Goal: Task Accomplishment & Management: Use online tool/utility

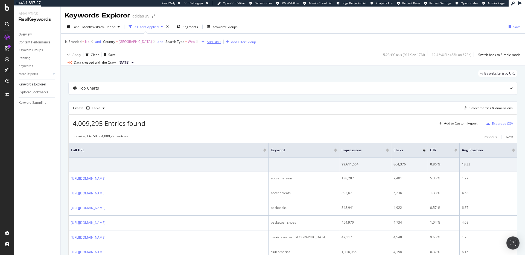
click at [219, 42] on div "Add Filter" at bounding box center [214, 42] width 14 height 5
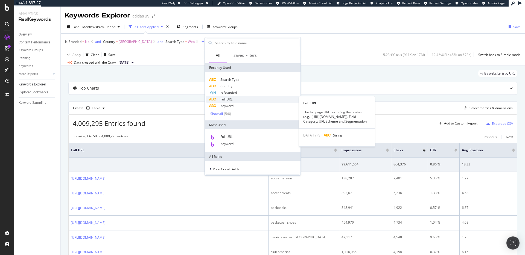
click at [224, 101] on span "Full URL" at bounding box center [226, 99] width 12 height 5
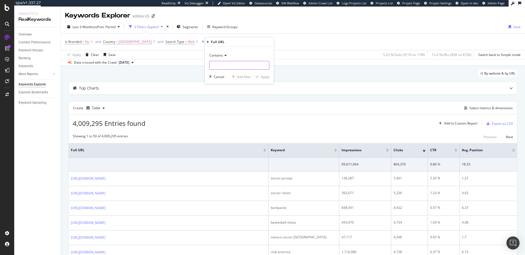
click at [221, 66] on input "text" at bounding box center [239, 65] width 60 height 9
paste input "(anthony_edwards|[PERSON_NAME]|forum|donovan_mitchell|[PERSON_NAME]|superstar|j…"
type input "(anthony_edwards|[PERSON_NAME]|forum|donovan_mitchell|[PERSON_NAME]|superstar|j…"
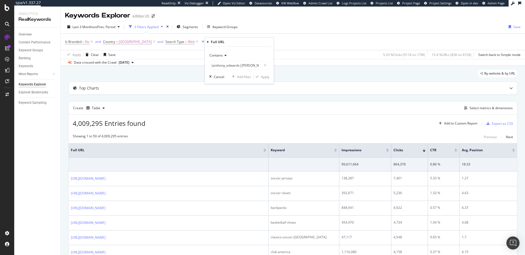
click at [222, 55] on span "Contains" at bounding box center [215, 55] width 13 height 5
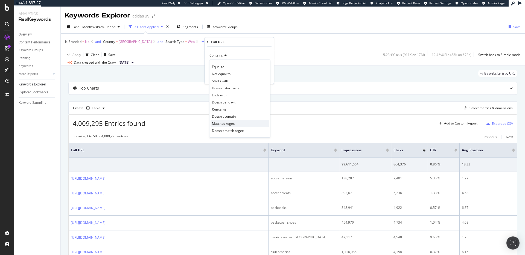
click at [227, 125] on span "Matches regex" at bounding box center [223, 123] width 23 height 5
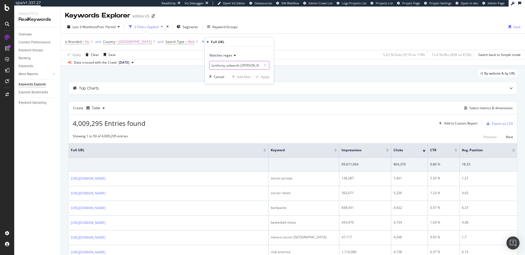
click at [249, 68] on input "(anthony_edwards|[PERSON_NAME]|forum|donovan_mitchell|[PERSON_NAME]|superstar|j…" at bounding box center [235, 65] width 52 height 9
paste input "(anthony_edwards|[PERSON_NAME]|forum|donovan_mitchell|[PERSON_NAME]|superstar|j…"
type input "(anthony_edwards|[PERSON_NAME]|forum|donovan_mitchell|[PERSON_NAME]|superstar|j…"
click at [265, 65] on icon at bounding box center [264, 65] width 3 height 4
click at [236, 65] on input "text" at bounding box center [239, 65] width 60 height 9
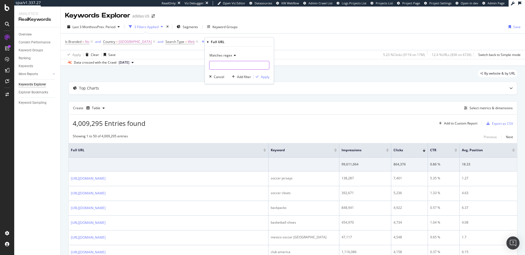
paste input "([PERSON_NAME]|[PERSON_NAME]|forum|donovan_mitchell|[PERSON_NAME]|superstar|jab…"
type input "([PERSON_NAME]|[PERSON_NAME]|forum|donovan_mitchell|[PERSON_NAME]|superstar|jab…"
click at [266, 78] on div "Apply" at bounding box center [265, 77] width 8 height 5
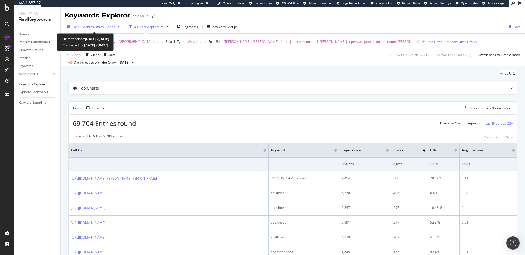
click at [108, 26] on span "vs Prev. Period" at bounding box center [105, 27] width 22 height 5
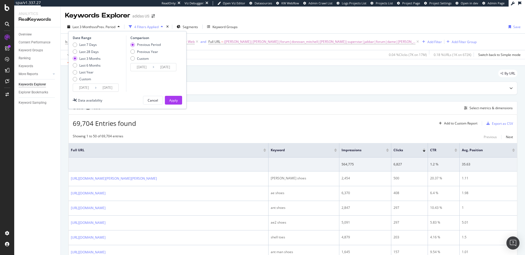
click at [77, 87] on input "[DATE]" at bounding box center [84, 88] width 22 height 8
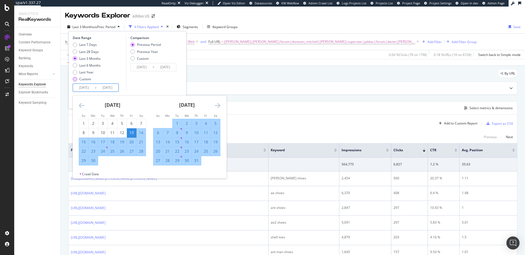
click at [75, 80] on div "Custom" at bounding box center [75, 79] width 4 height 4
type input "[DATE]"
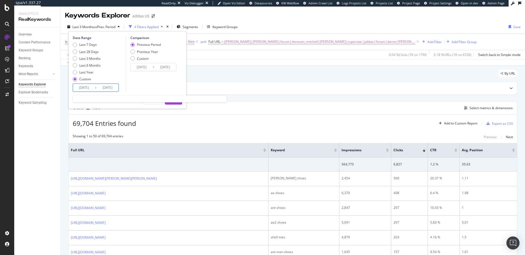
click at [97, 87] on input "[DATE]" at bounding box center [107, 88] width 22 height 8
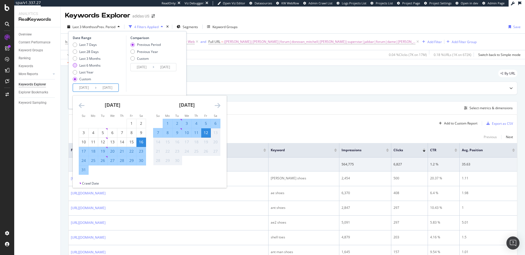
click at [76, 66] on div "Last 6 Months" at bounding box center [75, 65] width 4 height 4
type input "[DATE]"
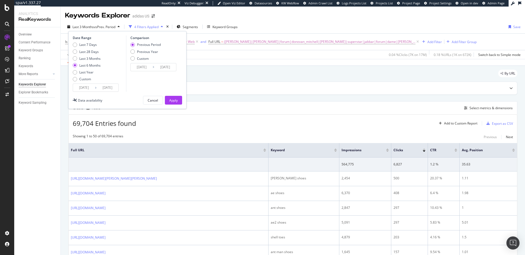
click at [85, 88] on input "[DATE]" at bounding box center [84, 88] width 22 height 8
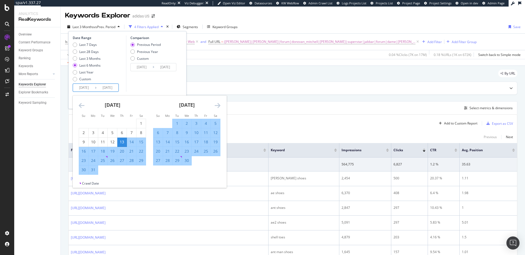
click at [82, 106] on icon "Move backward to switch to the previous month." at bounding box center [82, 105] width 6 height 7
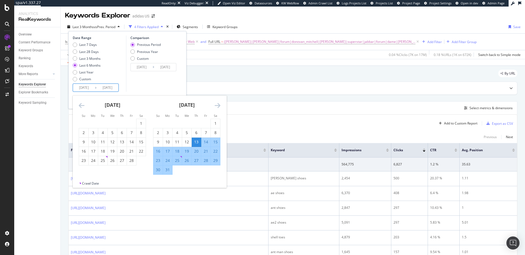
click at [82, 106] on icon "Move backward to switch to the previous month." at bounding box center [82, 105] width 6 height 7
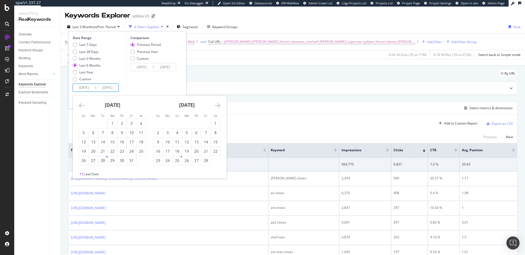
click at [82, 106] on icon "Move backward to switch to the previous month." at bounding box center [82, 105] width 6 height 7
click at [103, 124] on div "1" at bounding box center [102, 123] width 9 height 5
type input "[DATE]"
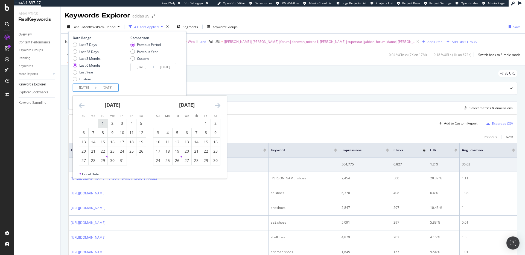
type input "[DATE]"
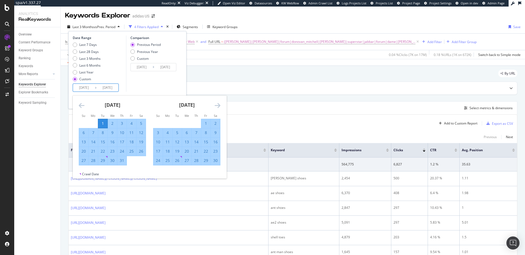
click at [218, 106] on icon "Move forward to switch to the next month." at bounding box center [218, 105] width 6 height 7
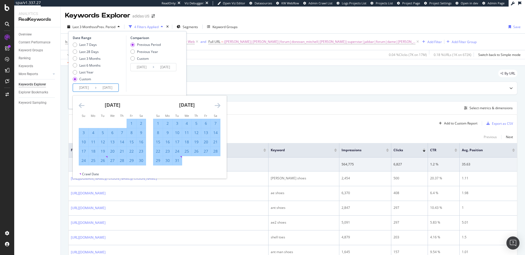
click at [218, 106] on icon "Move forward to switch to the next month." at bounding box center [218, 105] width 6 height 7
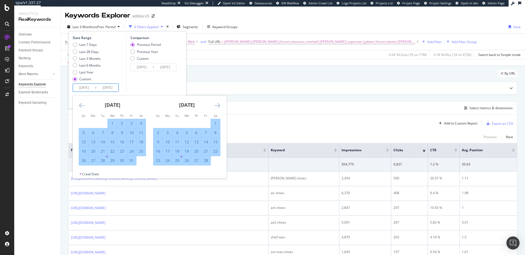
click at [218, 106] on icon "Move forward to switch to the next month." at bounding box center [218, 105] width 6 height 7
click at [219, 106] on icon "Move forward to switch to the next month." at bounding box center [218, 105] width 6 height 7
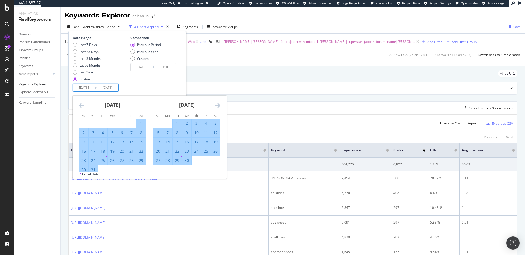
click at [219, 106] on icon "Move forward to switch to the next month." at bounding box center [218, 105] width 6 height 7
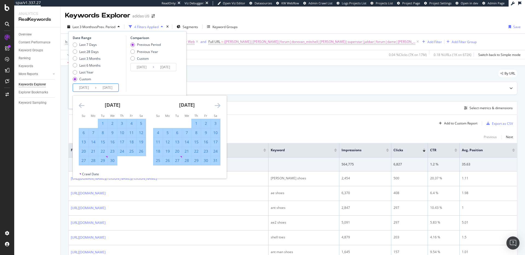
click at [219, 106] on icon "Move forward to switch to the next month." at bounding box center [218, 105] width 6 height 7
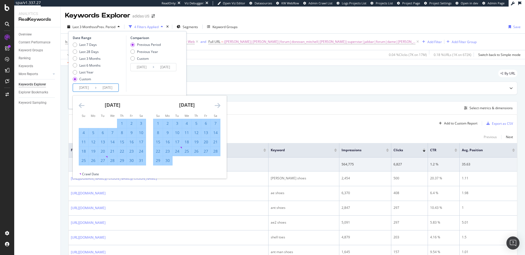
click at [168, 162] on div "30" at bounding box center [167, 160] width 9 height 5
type input "[DATE]"
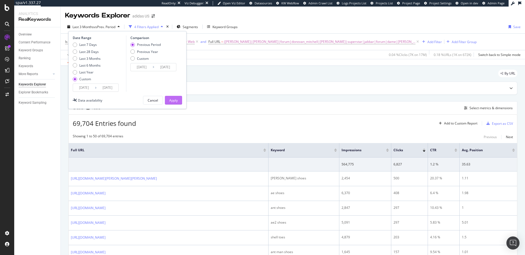
click at [174, 100] on div "Apply" at bounding box center [173, 100] width 8 height 5
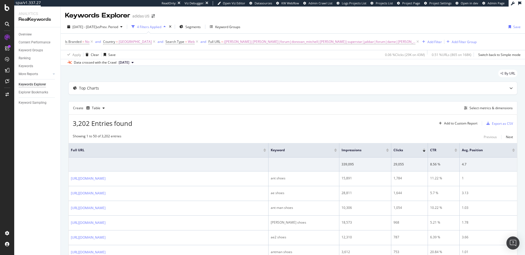
click at [129, 61] on span "[DATE]" at bounding box center [124, 62] width 11 height 5
click at [133, 79] on div "[DATE]" at bounding box center [138, 81] width 40 height 5
click at [96, 26] on span "[DATE] - [DATE]" at bounding box center [84, 27] width 24 height 5
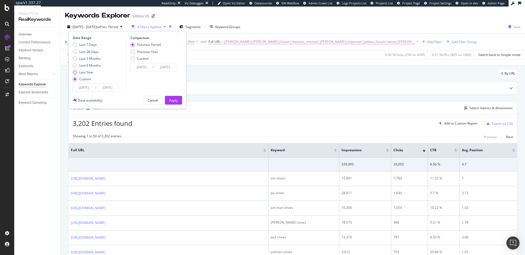
click at [76, 73] on div "Last Year" at bounding box center [75, 72] width 4 height 4
type input "[DATE]"
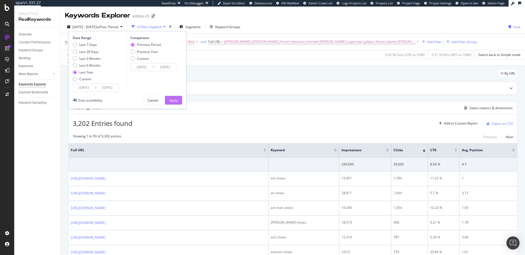
click at [174, 99] on div "Apply" at bounding box center [173, 100] width 8 height 5
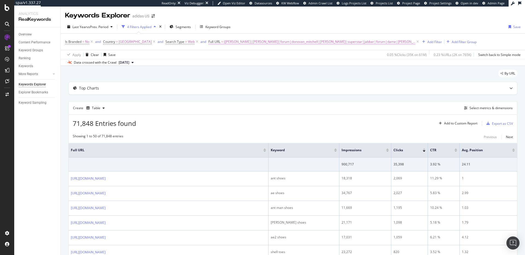
click at [388, 42] on span "([PERSON_NAME]|[PERSON_NAME]|forum|donovan_mitchell|[PERSON_NAME]|superstar|jab…" at bounding box center [319, 42] width 191 height 8
click at [274, 64] on icon at bounding box center [274, 65] width 3 height 4
paste input "(anthony_edwards|[PERSON_NAME]|donovan_mitchell|[PERSON_NAME]|superstar|jabbar|…"
type input "(anthony_edwards|[PERSON_NAME]|donovan_mitchell|[PERSON_NAME]|superstar|jabbar|…"
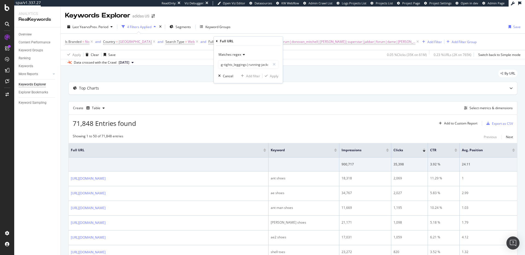
scroll to position [0, 0]
click at [275, 64] on icon at bounding box center [274, 65] width 3 height 4
paste input "([PERSON_NAME]|[PERSON_NAME]|forum|donovan_mitchell|[PERSON_NAME]|superstar|jab…"
type input "([PERSON_NAME]|[PERSON_NAME]|forum|donovan_mitchell|[PERSON_NAME]|superstar|jab…"
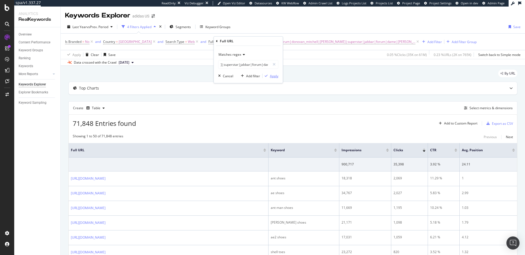
click at [273, 78] on div "Apply" at bounding box center [274, 76] width 8 height 5
click at [485, 107] on div "Select metrics & dimensions" at bounding box center [490, 108] width 43 height 5
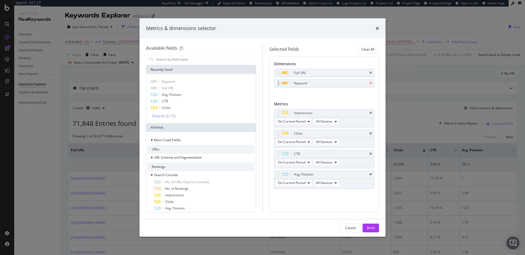
click at [370, 83] on icon "times" at bounding box center [370, 83] width 2 height 3
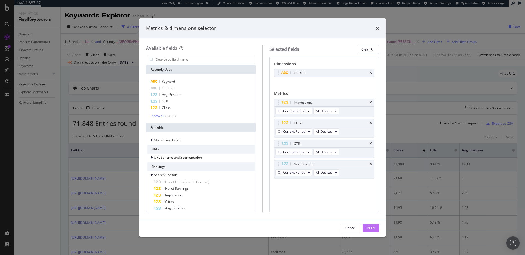
click at [374, 230] on div "Build" at bounding box center [371, 228] width 8 height 5
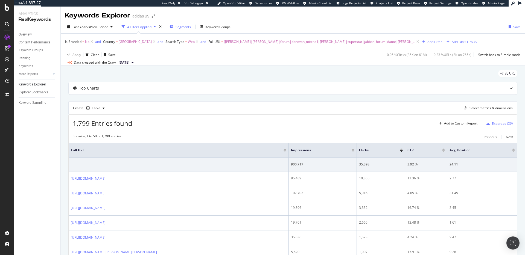
click at [175, 26] on div "Segments" at bounding box center [179, 27] width 21 height 8
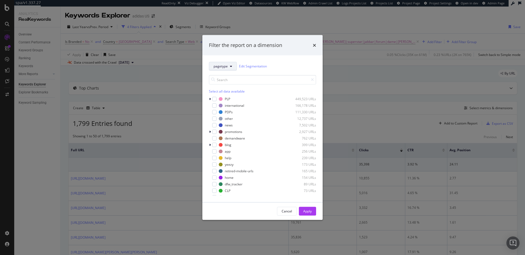
click at [227, 65] on span "pagetype" at bounding box center [220, 66] width 14 height 5
click at [215, 99] on div "modal" at bounding box center [214, 99] width 4 height 4
click at [311, 212] on div "Apply" at bounding box center [307, 211] width 8 height 5
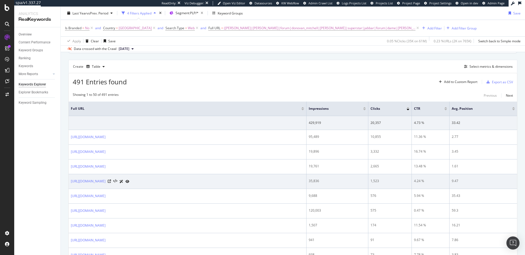
scroll to position [43, 0]
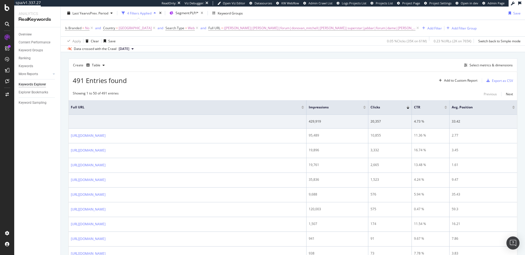
click at [408, 109] on div at bounding box center [407, 108] width 3 height 1
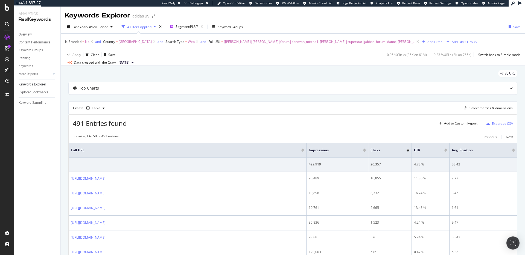
click at [347, 19] on div "Keywords Explorer adidas US" at bounding box center [293, 14] width 464 height 14
click at [495, 124] on div "Export as CSV" at bounding box center [502, 123] width 21 height 5
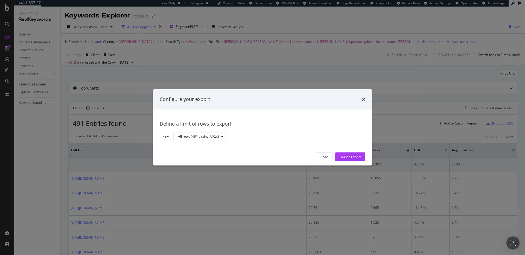
drag, startPoint x: 352, startPoint y: 157, endPoint x: 356, endPoint y: 156, distance: 4.7
click at [352, 157] on div "Launch Export" at bounding box center [350, 157] width 22 height 5
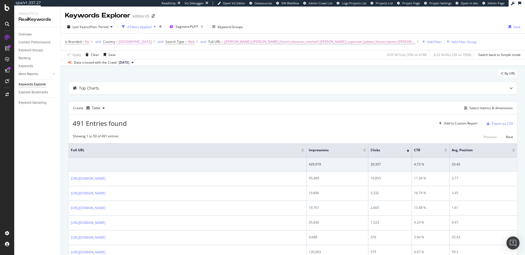
click at [140, 42] on span "[GEOGRAPHIC_DATA]" at bounding box center [135, 42] width 33 height 8
click at [116, 55] on span "Equal to" at bounding box center [114, 54] width 12 height 5
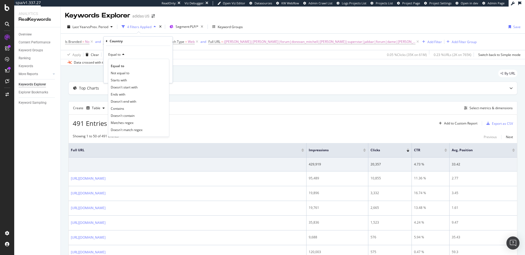
type input "[GEOGRAPHIC_DATA]"
click at [116, 55] on span "Equal to" at bounding box center [114, 54] width 12 height 5
click at [234, 58] on div "Apply Clear Save 0.05 % Clicks ( 35K on 61M ) 0.23 % URLs ( 2K on 765K ) Switch…" at bounding box center [293, 54] width 464 height 9
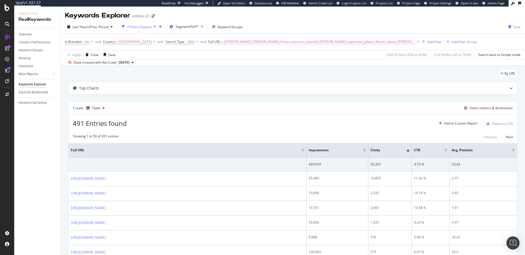
click at [358, 41] on span "([PERSON_NAME]|[PERSON_NAME]|forum|donovan_mitchell|[PERSON_NAME]|superstar|jab…" at bounding box center [319, 42] width 191 height 8
click at [247, 65] on input "([PERSON_NAME]|[PERSON_NAME]|forum|donovan_mitchell|[PERSON_NAME]|superstar|jab…" at bounding box center [244, 64] width 52 height 9
paste input "football-jersey|adizero|ultraboost|football-jackets"
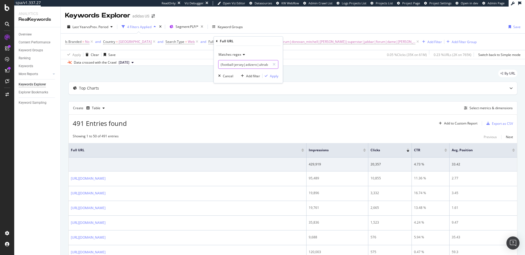
click at [247, 65] on input "(football-jersey|adizero|ultraboost|football-jackets)" at bounding box center [244, 64] width 52 height 9
click at [246, 65] on input "(football-jersey|adizero|ultraboost|football-jackets)" at bounding box center [244, 64] width 52 height 9
click at [262, 65] on input "(football-jersey|adizero|ultraboost|football-jackets)" at bounding box center [244, 64] width 52 height 9
paste input "tennis-shoe|stan_smith|tennis-climacool|freelift|visor|tennis-skirt|pickleball|…"
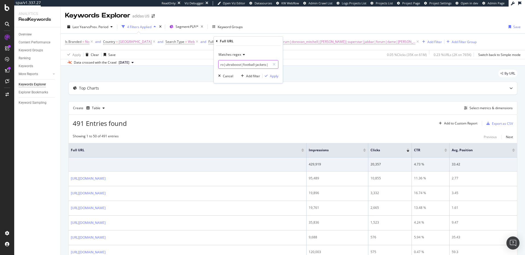
scroll to position [0, 169]
type input "(football-jersey|adizero|ultraboost|football-jackets|tennis-shoe|stan_smith|ten…"
click at [274, 76] on div "Apply" at bounding box center [274, 76] width 8 height 5
click at [494, 124] on div "Export as CSV" at bounding box center [502, 123] width 21 height 5
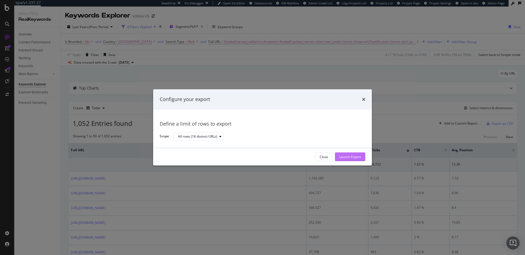
click at [351, 157] on div "Launch Export" at bounding box center [350, 157] width 22 height 5
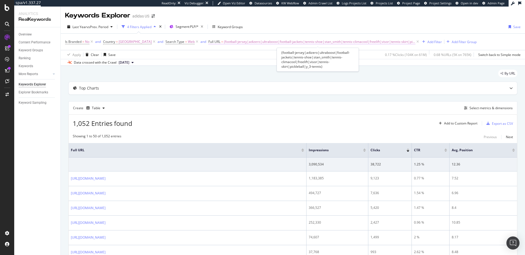
click at [371, 42] on span "(football-jersey|adizero|ultraboost|football-jackets|tennis-shoe|stan_smith|ten…" at bounding box center [319, 42] width 191 height 8
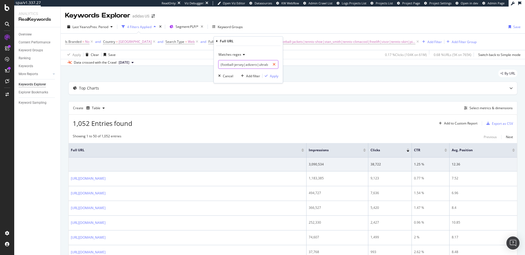
click at [275, 65] on icon at bounding box center [274, 65] width 3 height 4
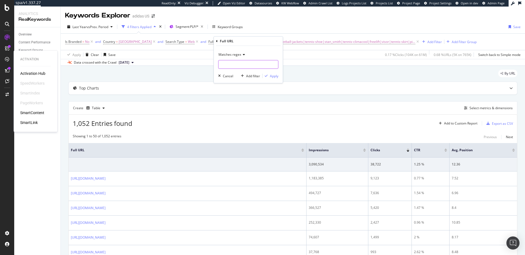
click at [238, 65] on input "text" at bounding box center [248, 64] width 60 height 9
paste input "(dugout|adizero_electric|adizero_impact|adizero_instinct|backpacks|tlrd_impact|…"
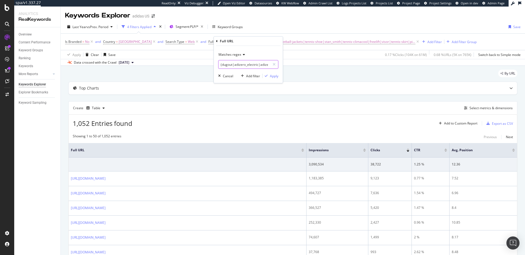
click at [252, 64] on input "(dugout|adizero_electric|adizero_impact|adizero_instinct|backpacks|tlrd_impact|…" at bounding box center [244, 64] width 52 height 9
paste input "originals-golf|ultimate365|tour360|golf|beyond_the_course|go_to|golf-hats|golf-…"
type input "(dugout|adizero_electric|adizero_impact|adizero_instinct|backpacks|tlrd_impact|…"
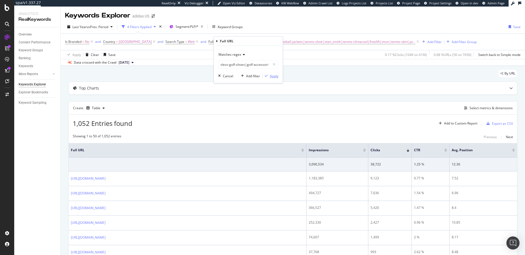
click at [274, 76] on div "Apply" at bounding box center [274, 76] width 8 height 5
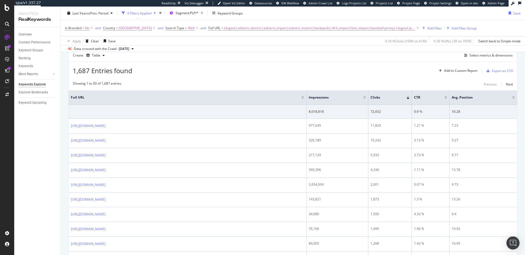
scroll to position [25, 0]
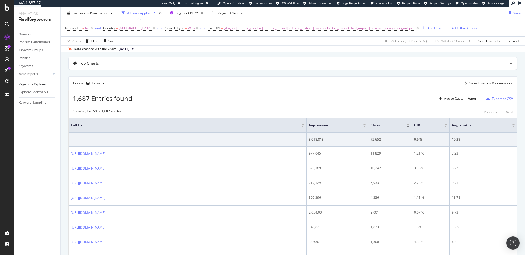
click at [496, 99] on div "Export as CSV" at bounding box center [502, 98] width 21 height 5
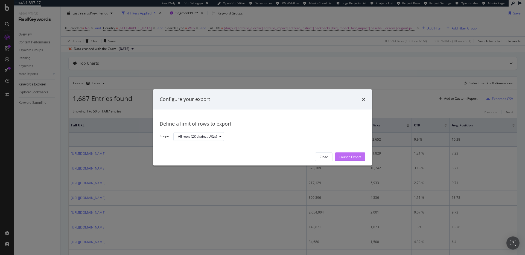
click at [354, 157] on div "Launch Export" at bounding box center [350, 157] width 22 height 5
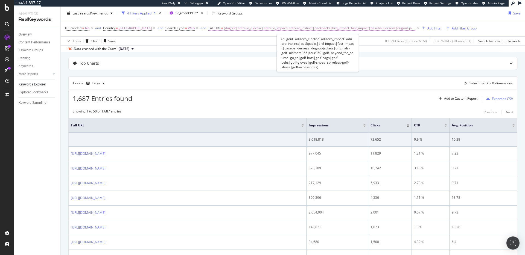
click at [300, 27] on span "(dugout|adizero_electric|adizero_impact|adizero_instinct|backpacks|tlrd_impact|…" at bounding box center [319, 28] width 191 height 8
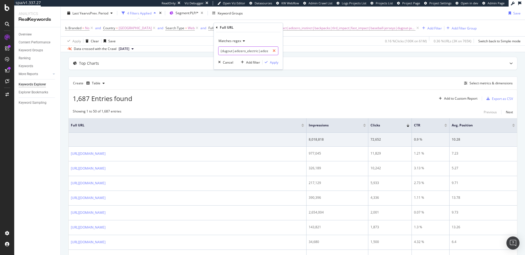
click at [274, 51] on icon at bounding box center [274, 51] width 3 height 4
paste input "(running-shoes|own_the_run|adi365|sports_bras|running-shorts|running-socks|runn…"
type input "(running-shoes|own_the_run|adi365|sports_bras|running-shorts|running-socks|runn…"
click at [273, 63] on div "Apply" at bounding box center [274, 62] width 8 height 5
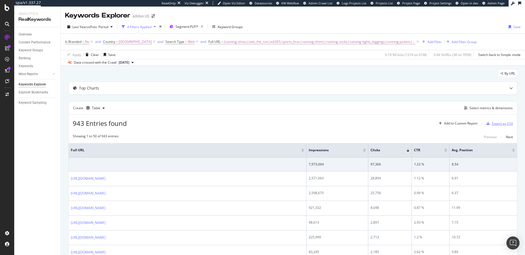
click at [494, 124] on div "Export as CSV" at bounding box center [502, 123] width 21 height 5
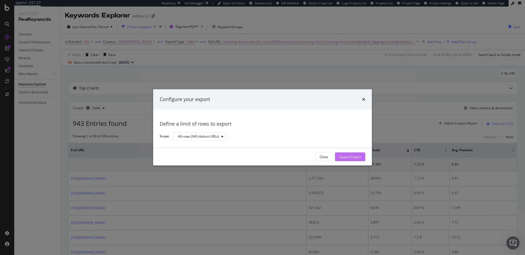
click at [354, 156] on div "Launch Export" at bounding box center [350, 157] width 22 height 5
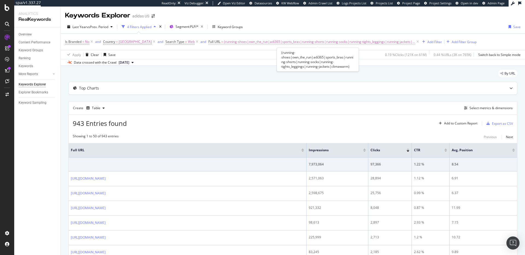
click at [266, 40] on span "(running-shoes|own_the_run|adi365|sports_bras|running-shorts|running-socks|runn…" at bounding box center [319, 42] width 191 height 8
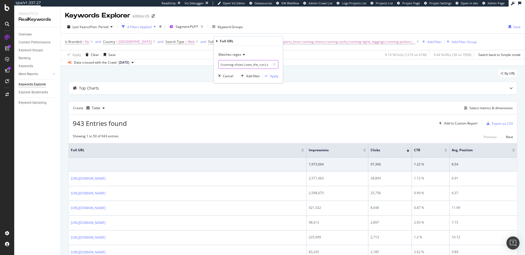
click at [246, 66] on input "(running-shoes|own_the_run|adi365|sports_bras|running-shorts|running-socks|runn…" at bounding box center [244, 64] width 52 height 9
click at [247, 66] on input "(running-shoes|own_the_run|adi365|sports_bras|running-shorts|running-socks|runn…" at bounding box center [244, 64] width 52 height 9
type input "(gym|fitness|home|new_year|resolution)"
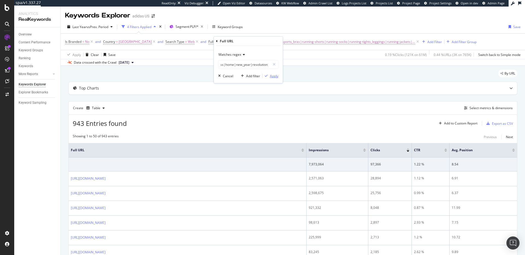
scroll to position [0, 0]
click at [276, 76] on div "Apply" at bounding box center [274, 76] width 8 height 5
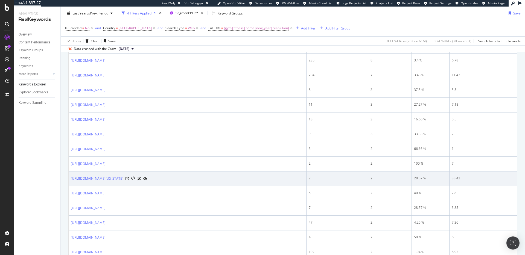
scroll to position [252, 0]
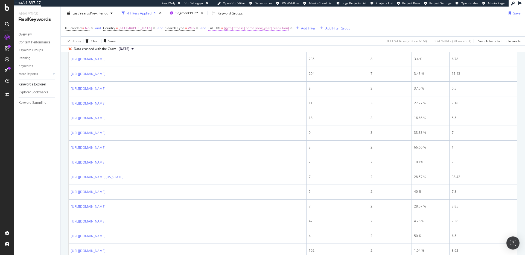
click at [254, 27] on span "(gym|fitness|home|new_year|resolution)" at bounding box center [256, 28] width 65 height 8
drag, startPoint x: 252, startPoint y: 51, endPoint x: 244, endPoint y: 49, distance: 8.9
click at [244, 49] on input "(gym|fitness|home|new_year|resolution)" at bounding box center [244, 50] width 52 height 9
click at [250, 49] on input "(gym|fitness|home|new_year|resolution)" at bounding box center [244, 50] width 52 height 9
drag, startPoint x: 252, startPoint y: 51, endPoint x: 242, endPoint y: 51, distance: 10.1
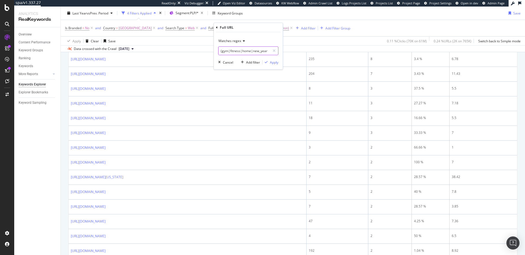
click at [242, 51] on input "(gym|fitness|home|new_year|resolution)" at bounding box center [244, 50] width 52 height 9
type input "(gym|fitness|new_year|resolution)"
click at [271, 63] on div "Apply" at bounding box center [274, 62] width 8 height 5
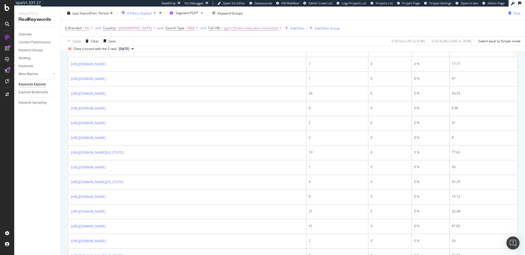
scroll to position [276, 0]
click at [257, 29] on span "(gym|fitness|new_year|resolution)" at bounding box center [251, 28] width 54 height 8
click at [256, 52] on input "(gym|fitness|new_year|resolution)" at bounding box center [244, 50] width 52 height 9
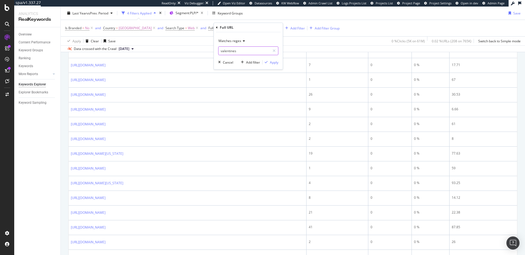
type input "valentines"
click at [274, 62] on div "Apply" at bounding box center [274, 62] width 8 height 5
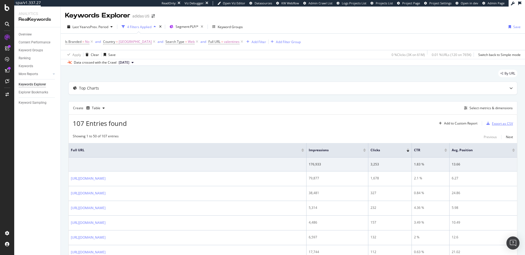
click at [496, 124] on div "Export as CSV" at bounding box center [502, 123] width 21 height 5
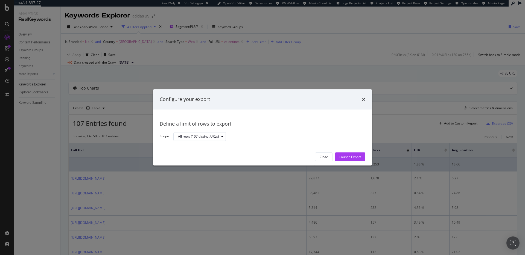
click at [356, 158] on div "Launch Export" at bounding box center [350, 157] width 22 height 5
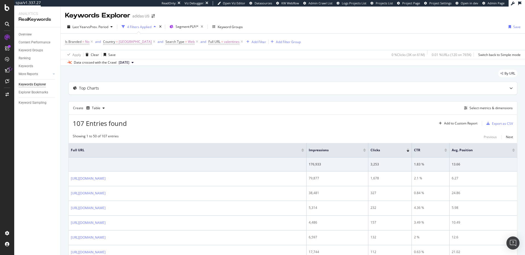
click at [378, 107] on div "Create Table Select metrics & dimensions" at bounding box center [292, 107] width 449 height 13
click at [232, 43] on span "valentines" at bounding box center [232, 42] width 16 height 8
click at [238, 66] on input "valentines" at bounding box center [244, 64] width 52 height 9
type input "dance"
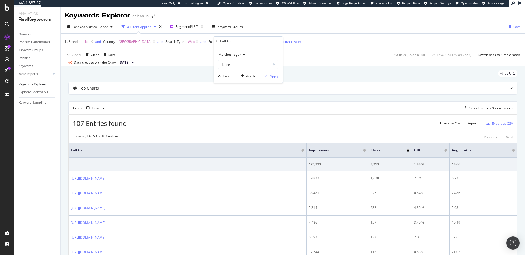
click at [274, 78] on div "Apply" at bounding box center [274, 76] width 8 height 5
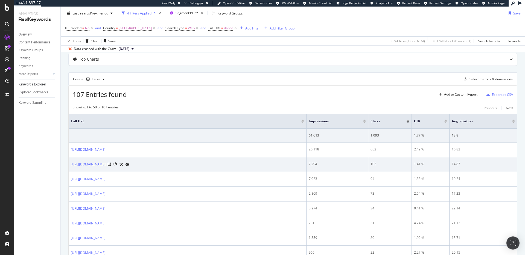
scroll to position [30, 0]
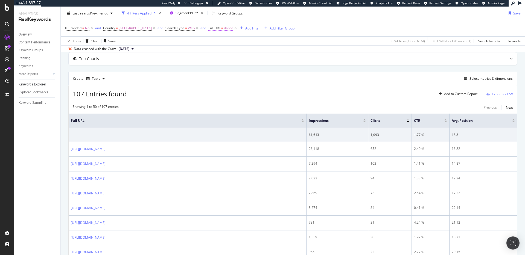
click at [233, 30] on span "dance" at bounding box center [228, 28] width 9 height 8
click at [237, 52] on input "dance" at bounding box center [244, 50] width 52 height 9
type input "training"
click at [272, 63] on div "Apply" at bounding box center [274, 62] width 8 height 5
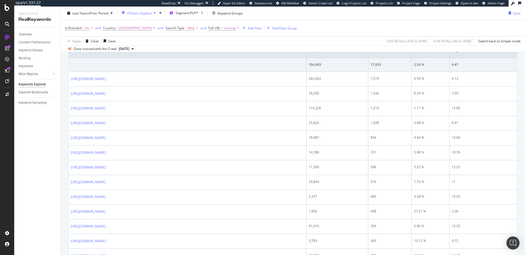
scroll to position [99, 0]
